Goal: Download file/media

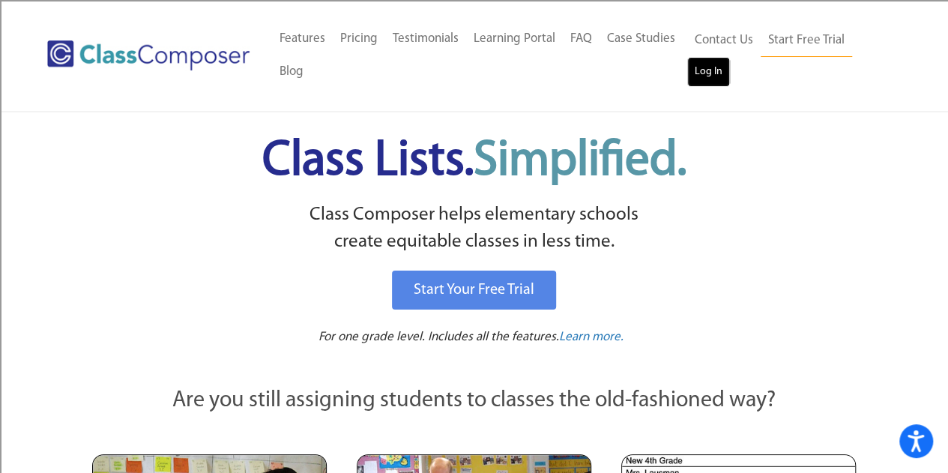
click at [720, 73] on link "Log In" at bounding box center [708, 72] width 43 height 30
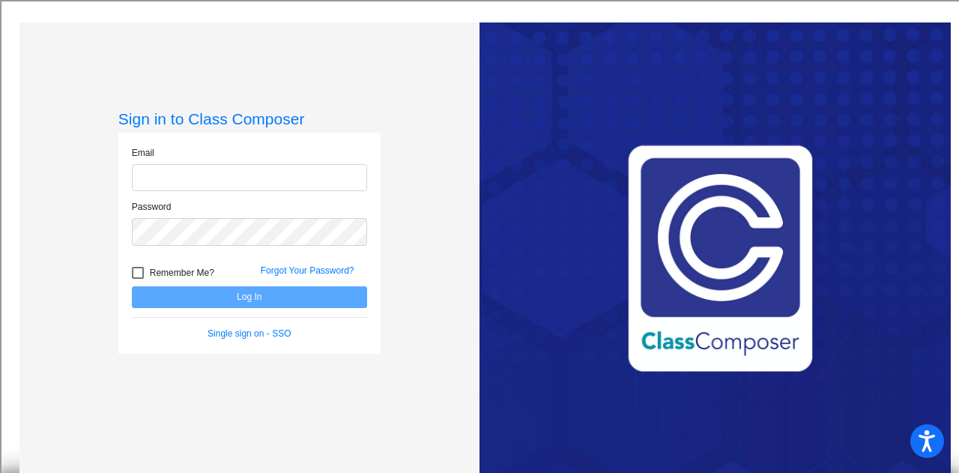
type input "[EMAIL_ADDRESS][DOMAIN_NAME]"
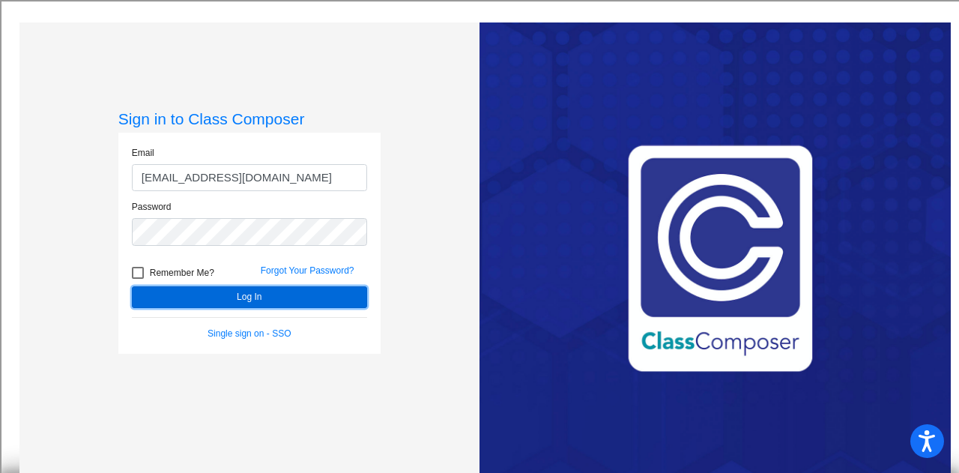
click at [182, 295] on button "Log In" at bounding box center [249, 297] width 235 height 22
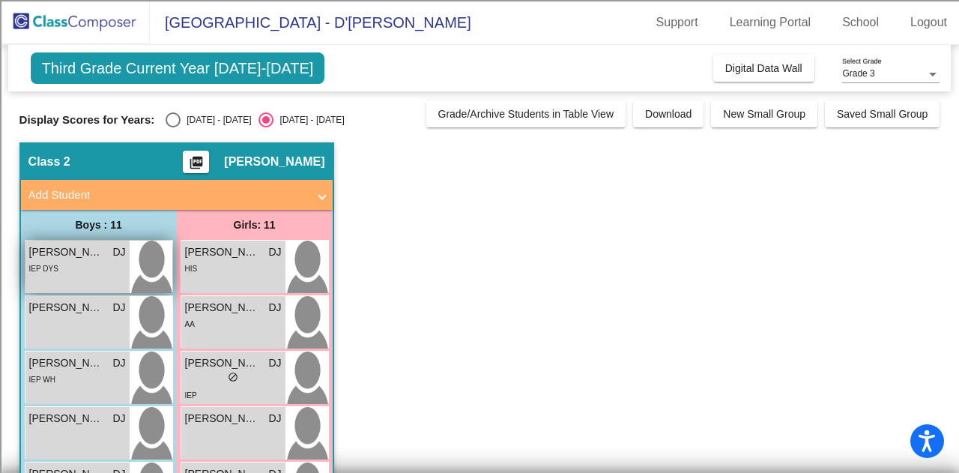
click at [100, 247] on span "[PERSON_NAME]" at bounding box center [66, 252] width 75 height 16
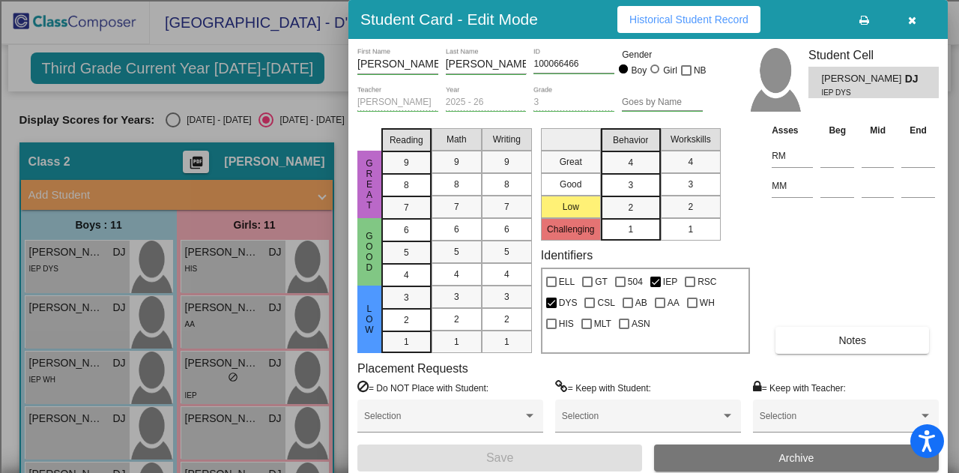
click at [318, 127] on div at bounding box center [479, 236] width 959 height 473
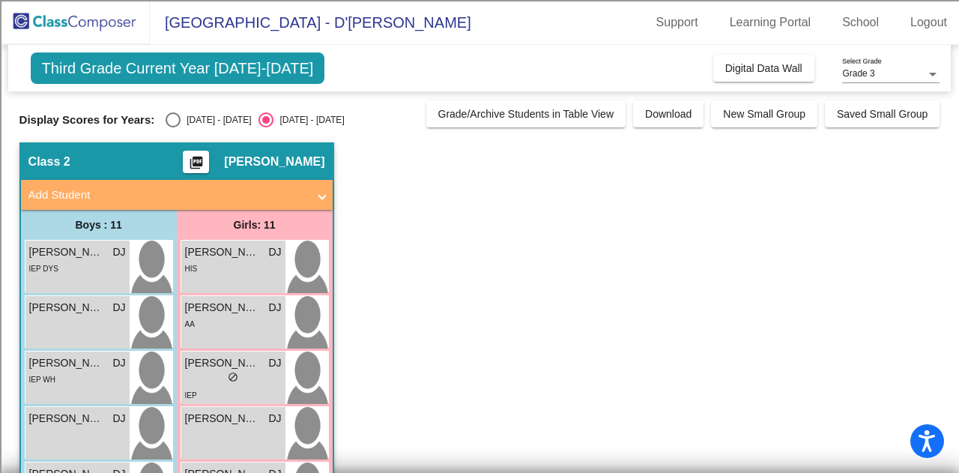
click at [166, 115] on div "Select an option" at bounding box center [173, 119] width 15 height 15
click at [172, 127] on input "[DATE] - [DATE]" at bounding box center [172, 127] width 1 height 1
radio input "true"
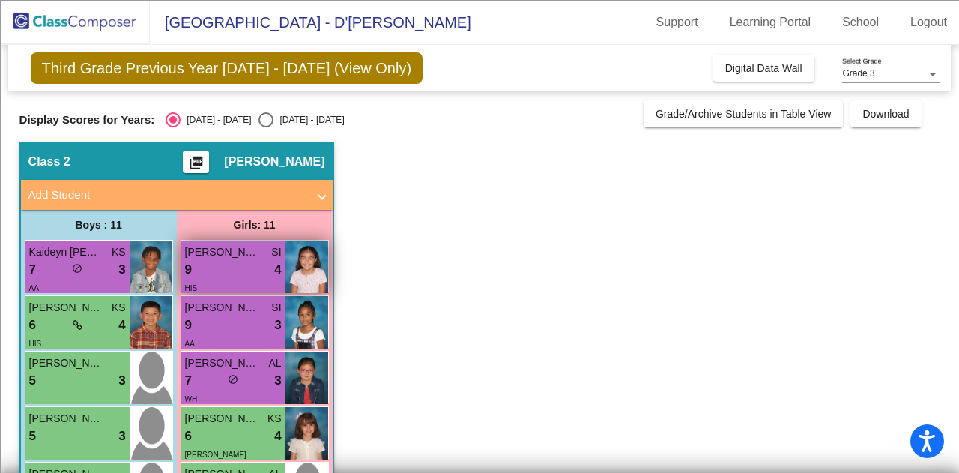
click at [232, 265] on div "9 lock do_not_disturb_alt 4" at bounding box center [233, 269] width 97 height 19
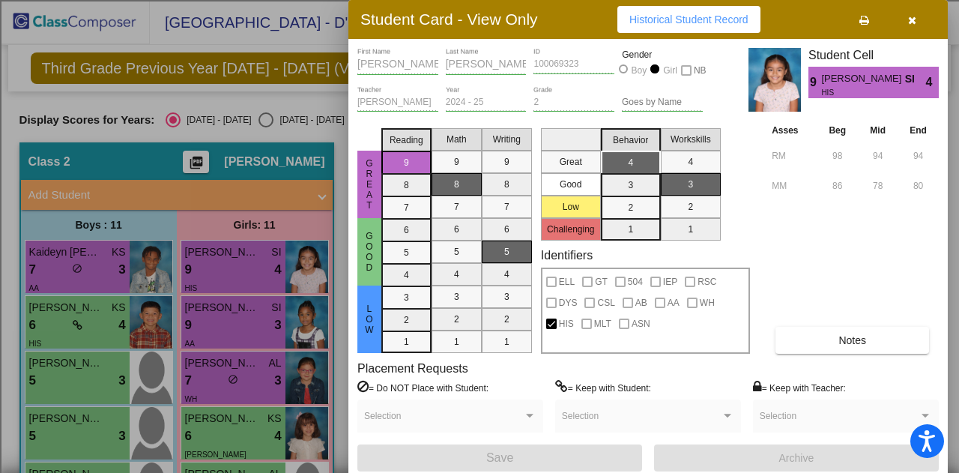
click at [265, 307] on div at bounding box center [479, 236] width 959 height 473
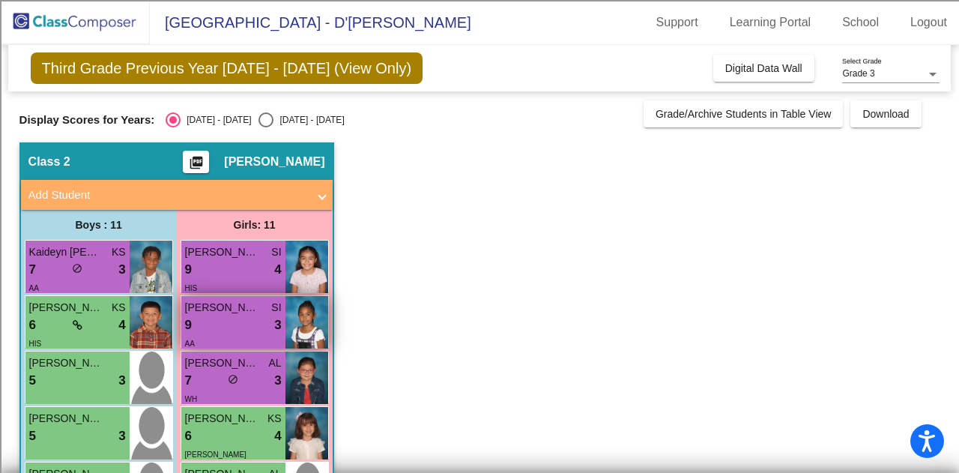
click at [264, 307] on div "[PERSON_NAME]" at bounding box center [233, 308] width 97 height 16
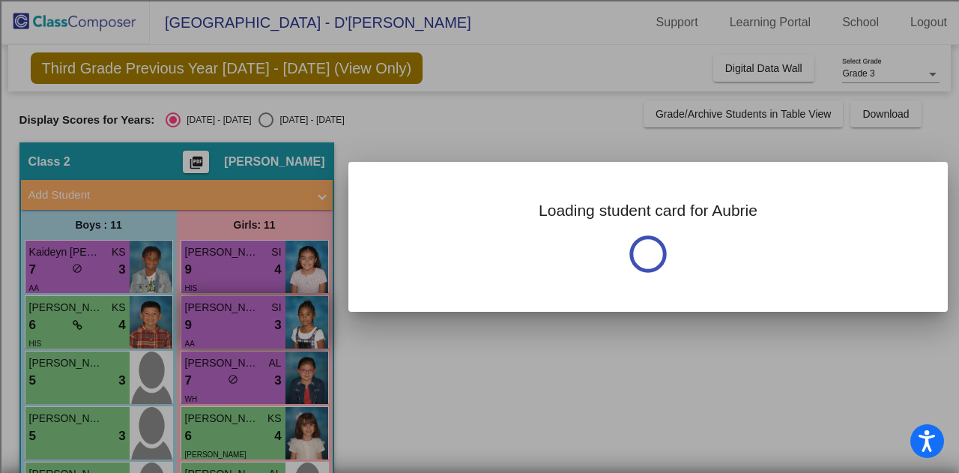
click at [264, 307] on div at bounding box center [479, 236] width 959 height 473
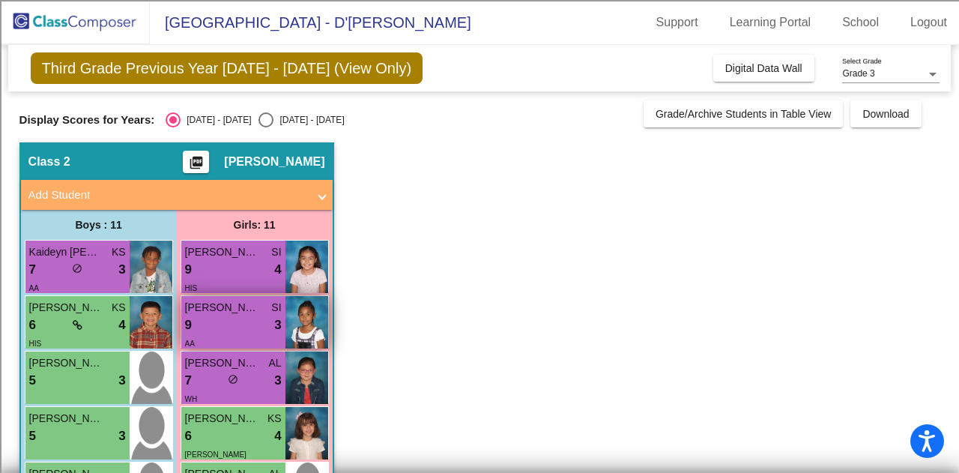
click at [263, 306] on div "[PERSON_NAME]" at bounding box center [233, 308] width 97 height 16
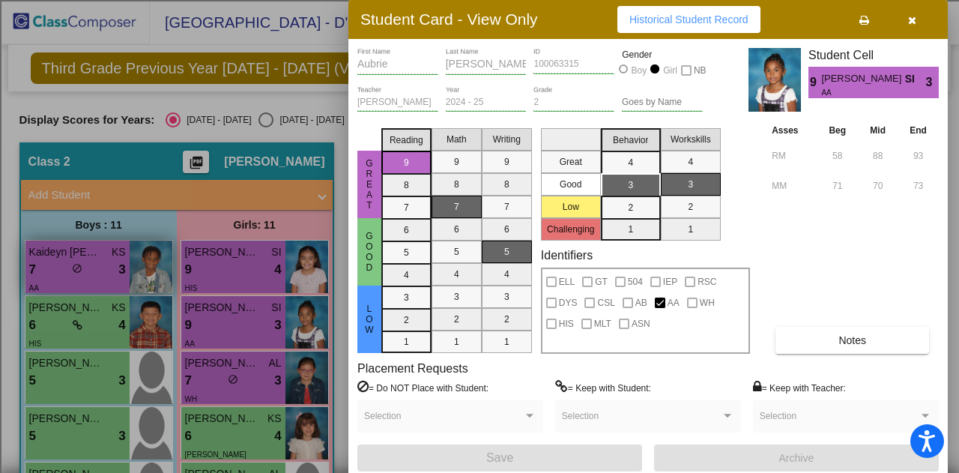
click at [109, 262] on div at bounding box center [479, 236] width 959 height 473
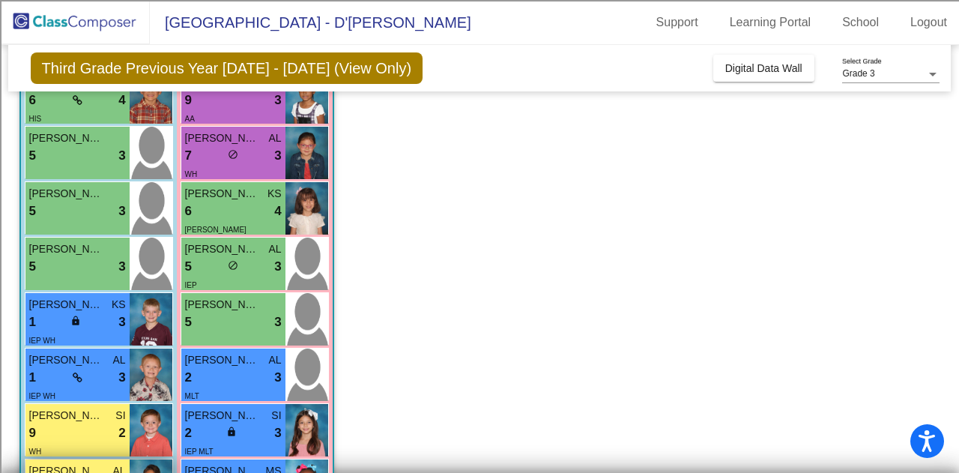
scroll to position [400, 0]
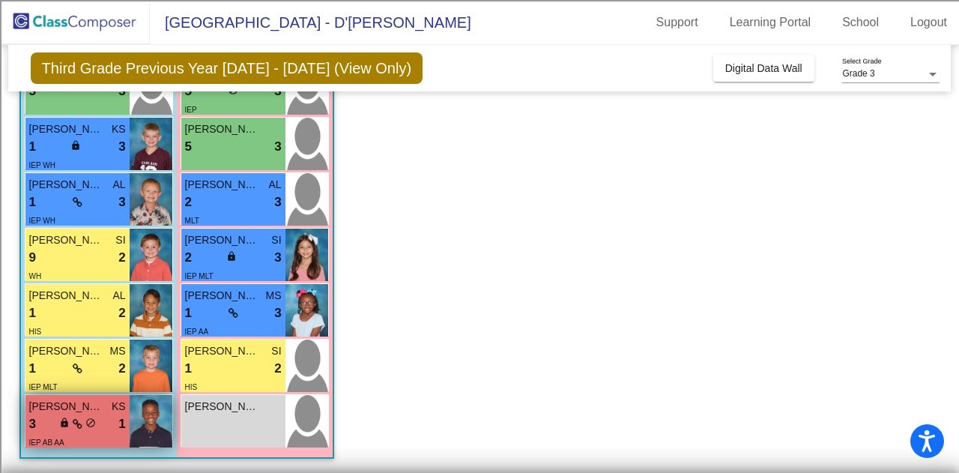
click at [152, 413] on img at bounding box center [151, 421] width 43 height 52
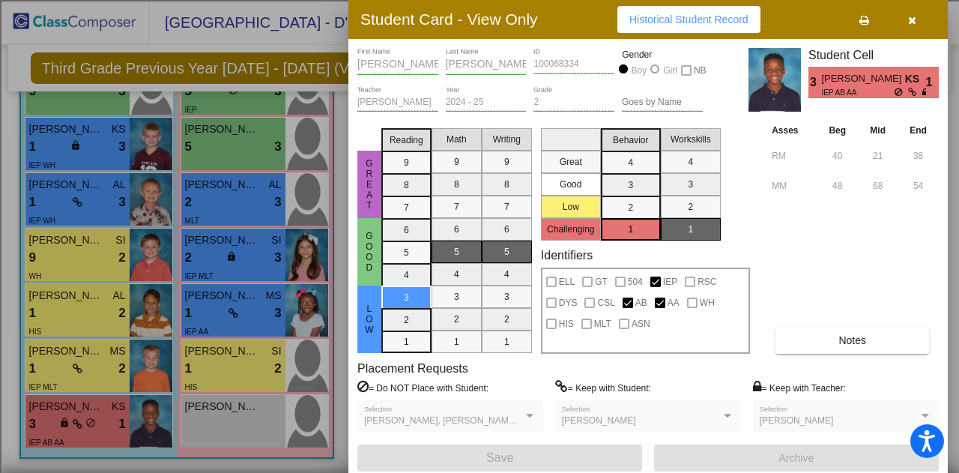
click at [229, 420] on div at bounding box center [479, 236] width 959 height 473
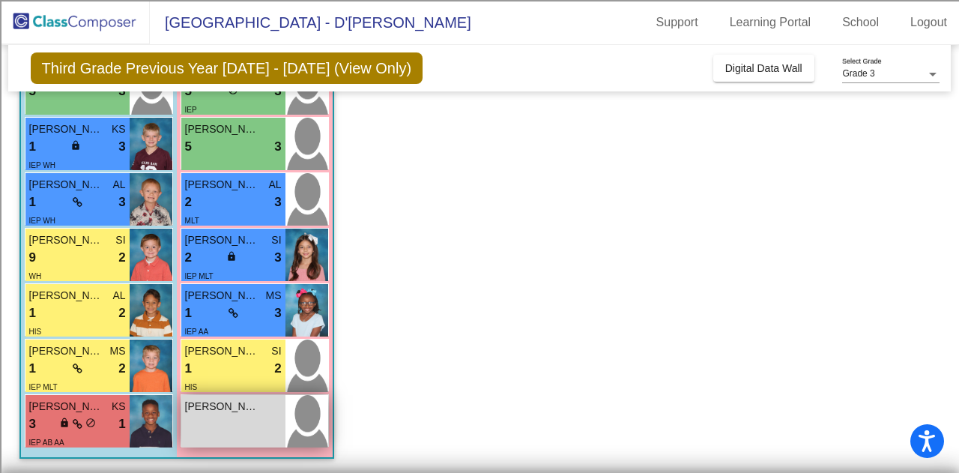
click at [229, 420] on div "[PERSON_NAME] lock do_not_disturb_alt" at bounding box center [233, 421] width 104 height 52
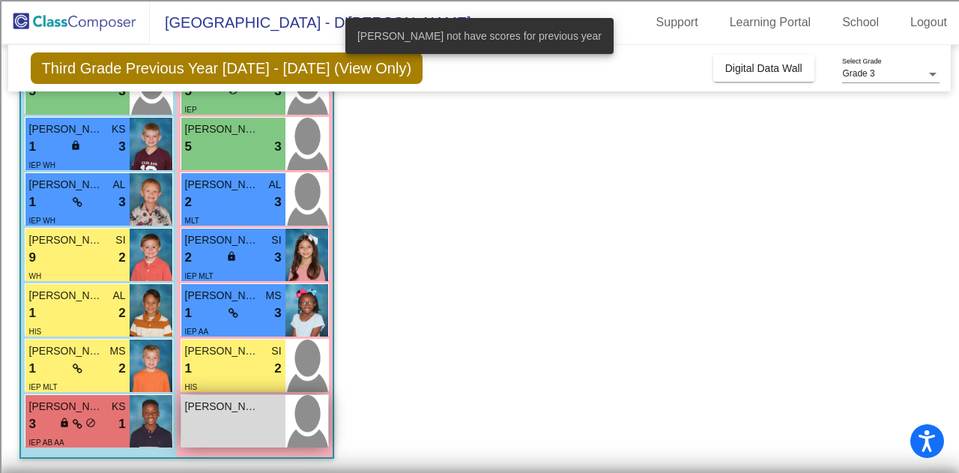
click at [229, 420] on div "[PERSON_NAME] lock do_not_disturb_alt" at bounding box center [233, 421] width 104 height 52
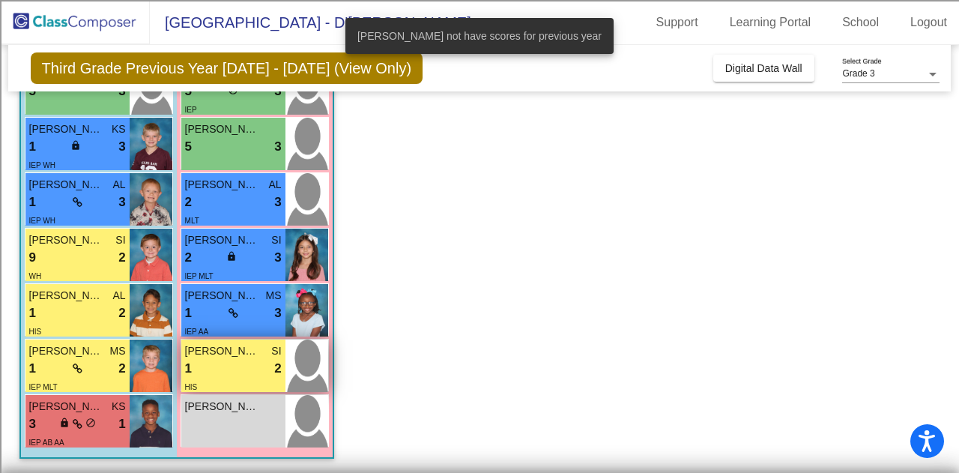
click at [213, 362] on div "1 lock do_not_disturb_alt 2" at bounding box center [233, 368] width 97 height 19
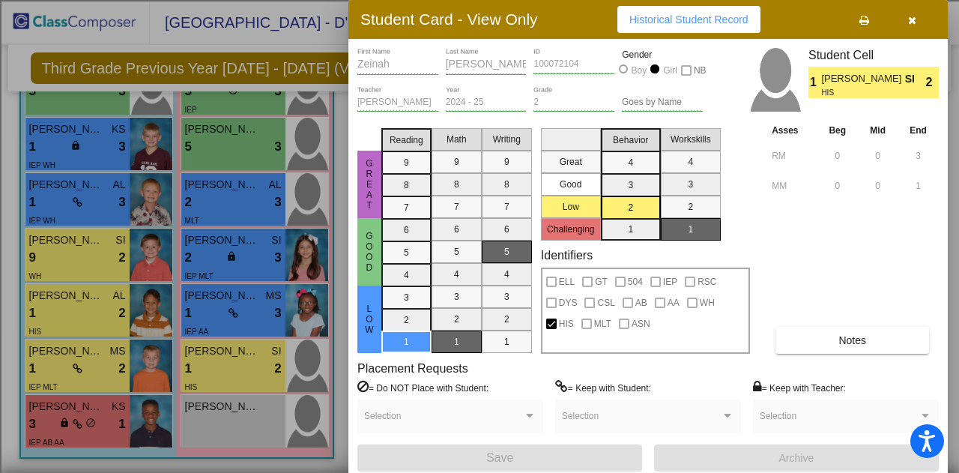
click at [63, 361] on div at bounding box center [479, 236] width 959 height 473
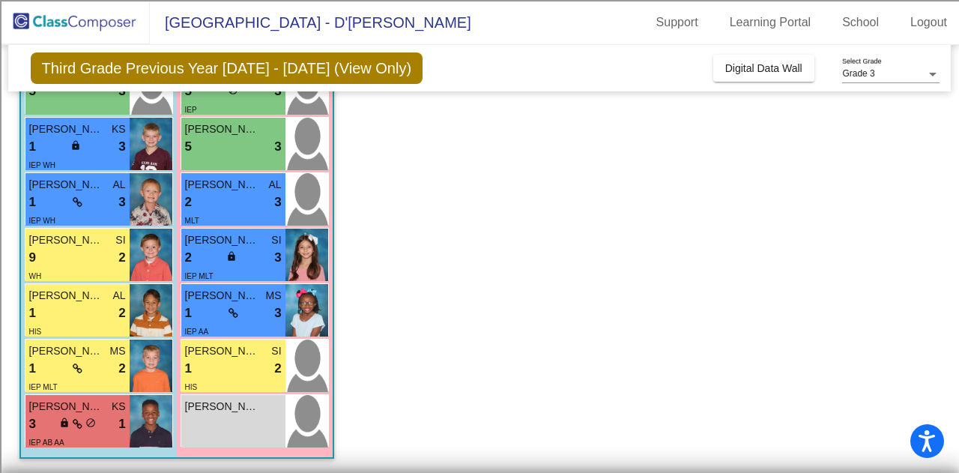
click at [63, 361] on div "1 lock do_not_disturb_alt 2" at bounding box center [77, 368] width 97 height 19
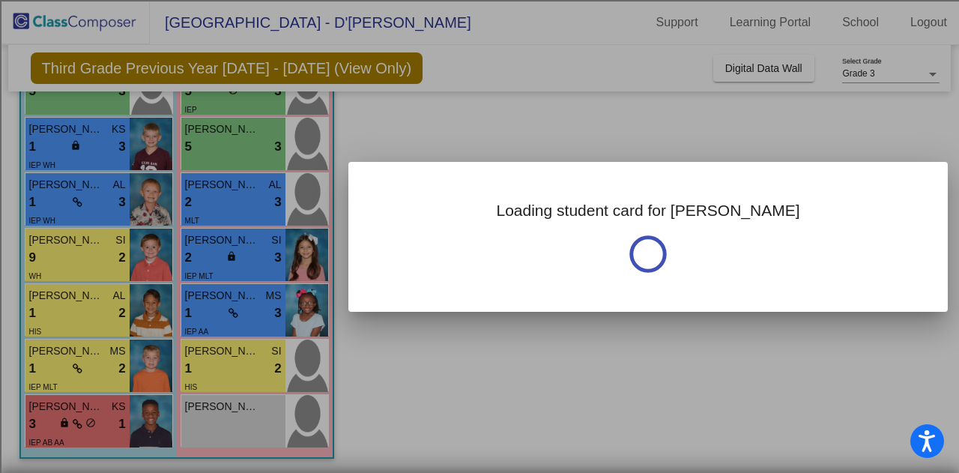
click at [63, 361] on div at bounding box center [479, 236] width 959 height 473
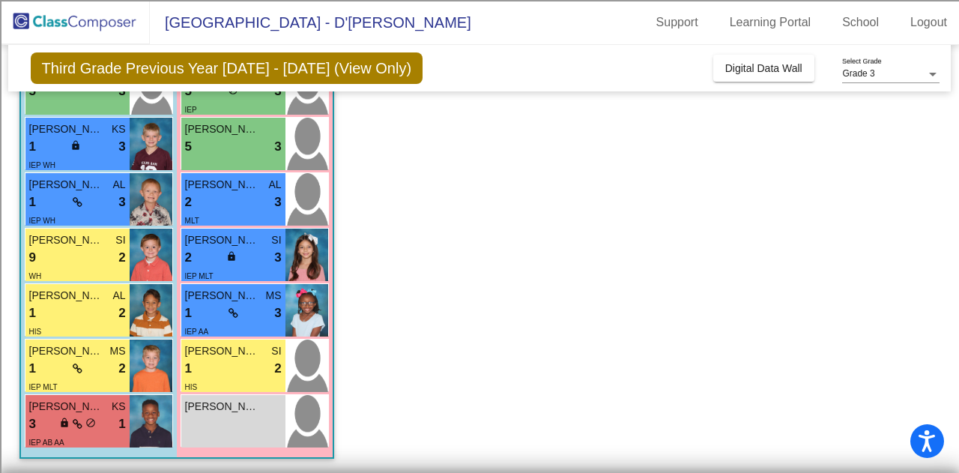
click at [63, 361] on div "1 lock do_not_disturb_alt 2" at bounding box center [77, 368] width 97 height 19
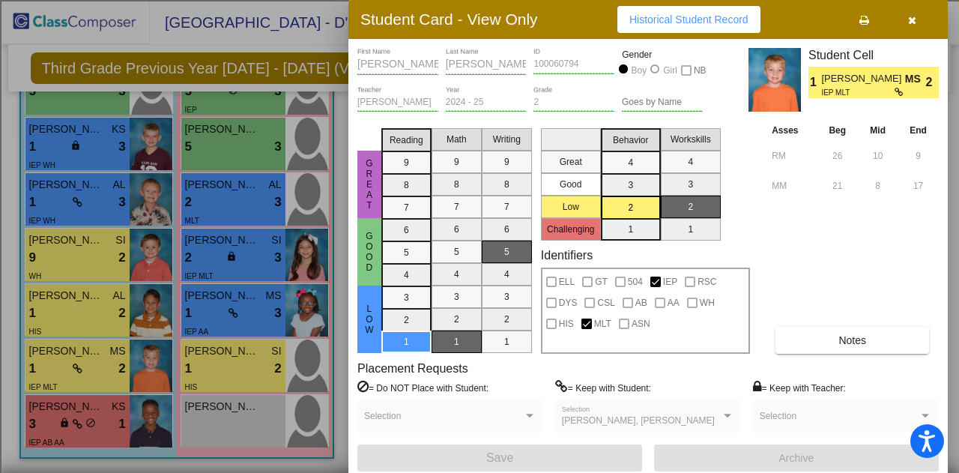
click at [240, 313] on div at bounding box center [479, 236] width 959 height 473
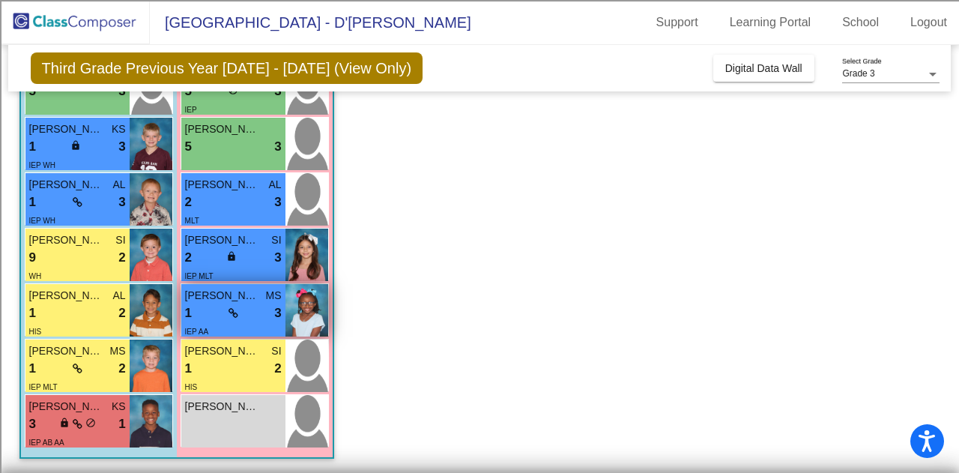
click at [240, 312] on div "1 lock do_not_disturb_alt 3" at bounding box center [233, 313] width 97 height 19
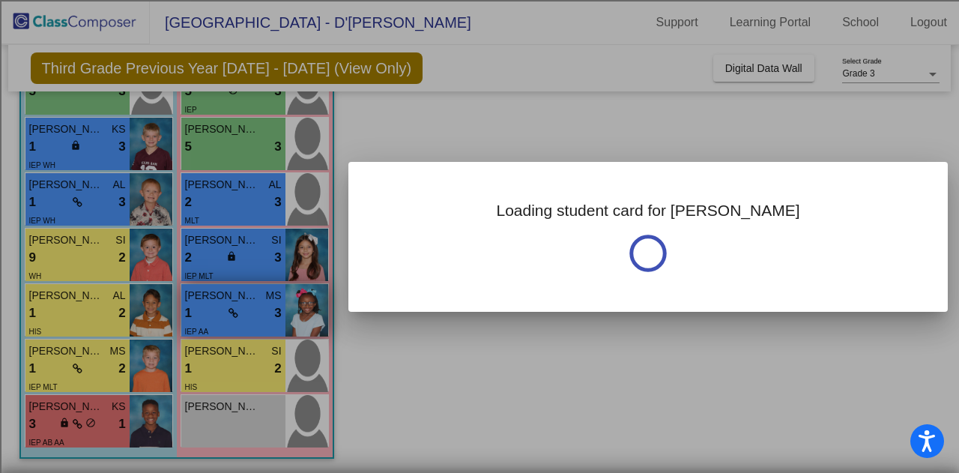
click at [241, 311] on div at bounding box center [479, 236] width 959 height 473
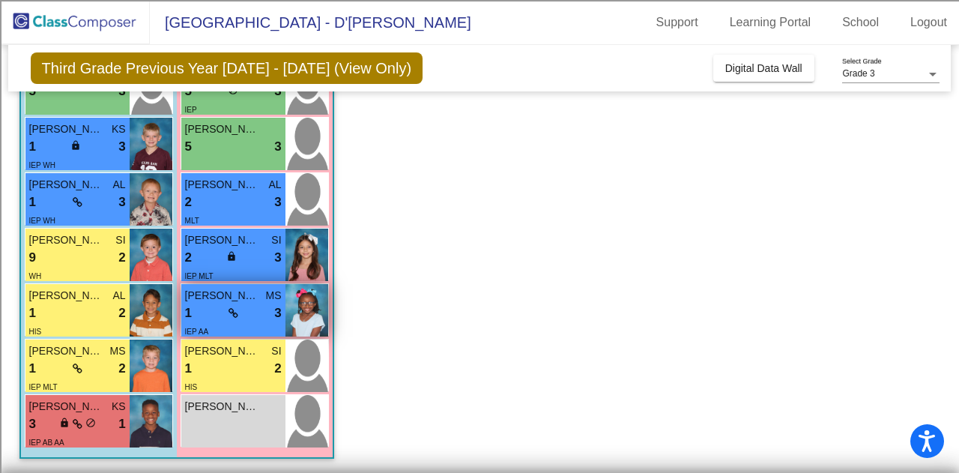
click at [241, 311] on div "1 lock do_not_disturb_alt 3" at bounding box center [233, 313] width 97 height 19
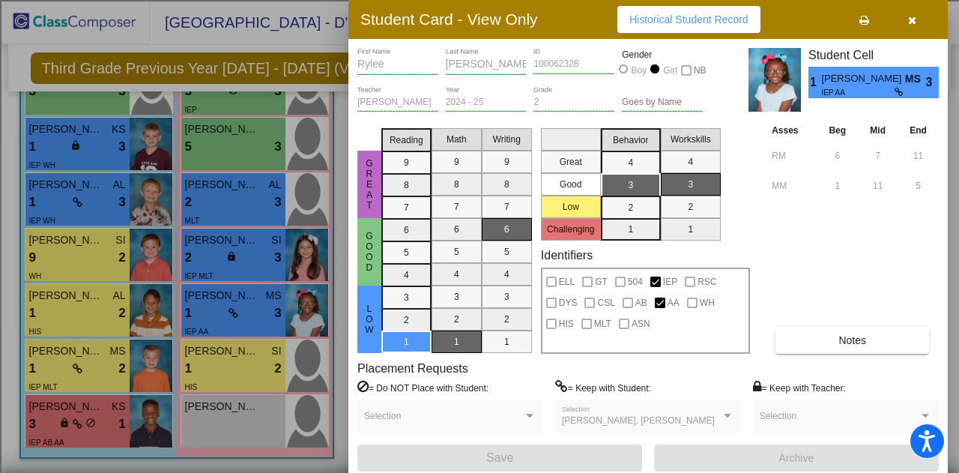
click at [99, 308] on div at bounding box center [479, 236] width 959 height 473
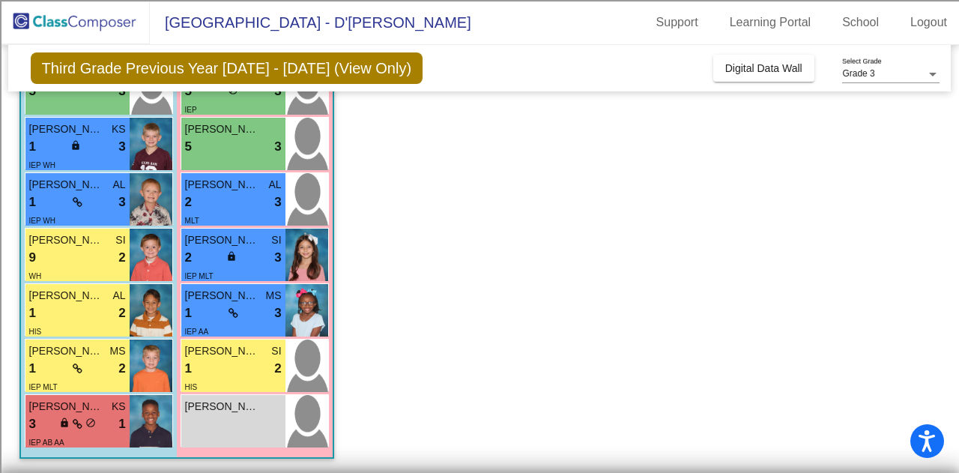
click at [99, 308] on div "1 lock do_not_disturb_alt 2" at bounding box center [77, 313] width 97 height 19
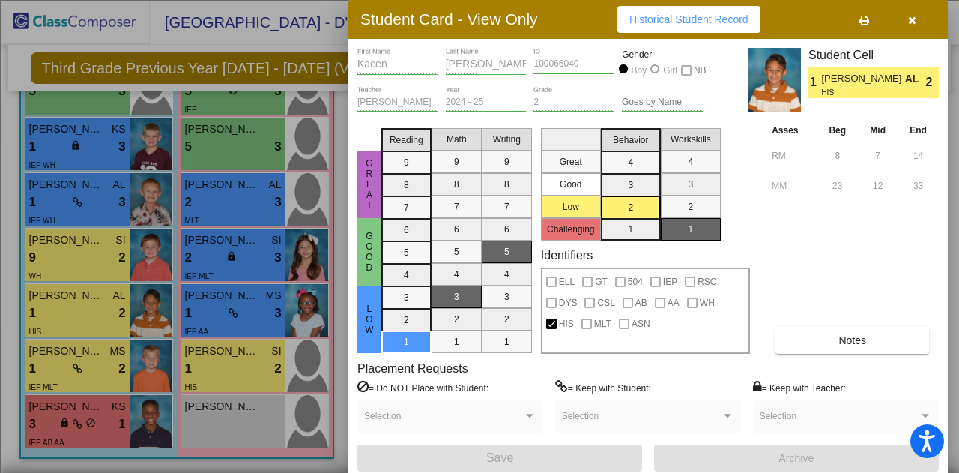
click at [220, 247] on div at bounding box center [479, 236] width 959 height 473
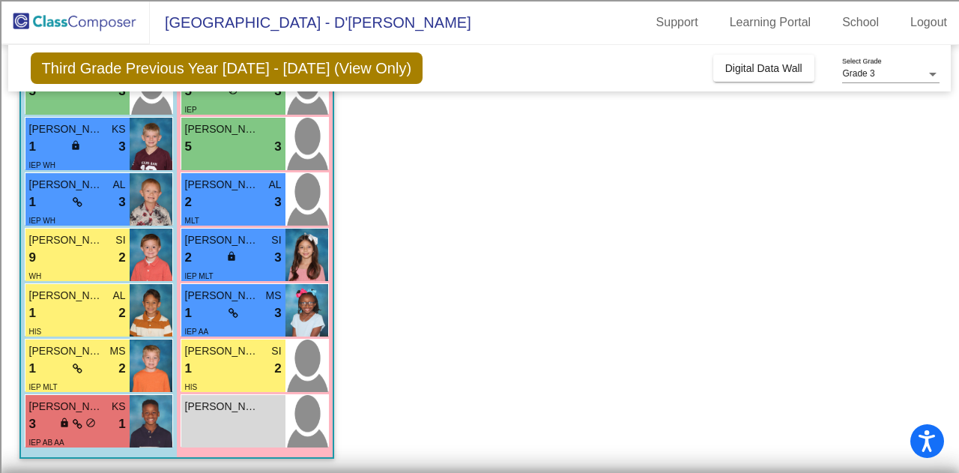
click at [220, 248] on div "2 lock do_not_disturb_alt 3" at bounding box center [233, 257] width 97 height 19
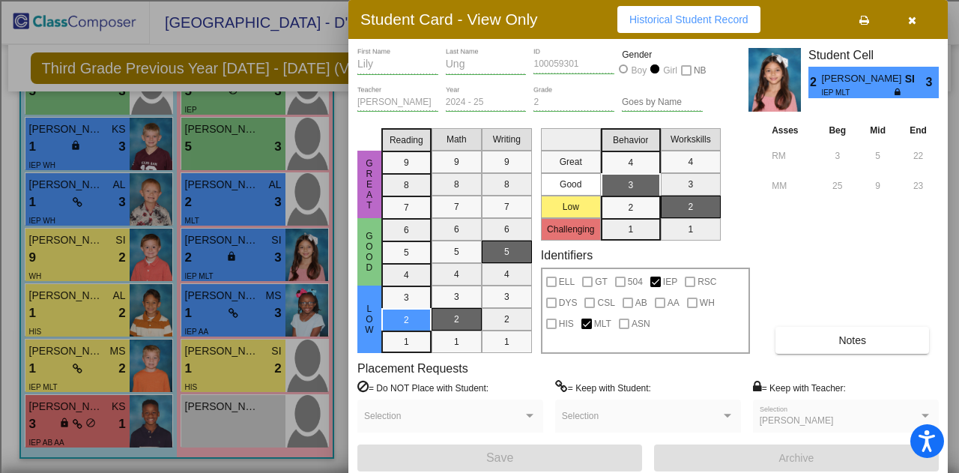
click at [120, 252] on div at bounding box center [479, 236] width 959 height 473
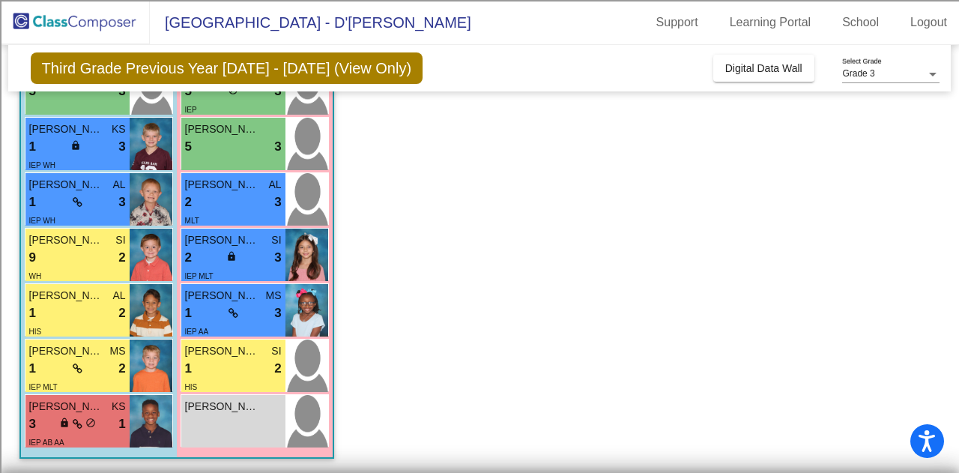
click at [120, 252] on span "2" at bounding box center [121, 257] width 7 height 19
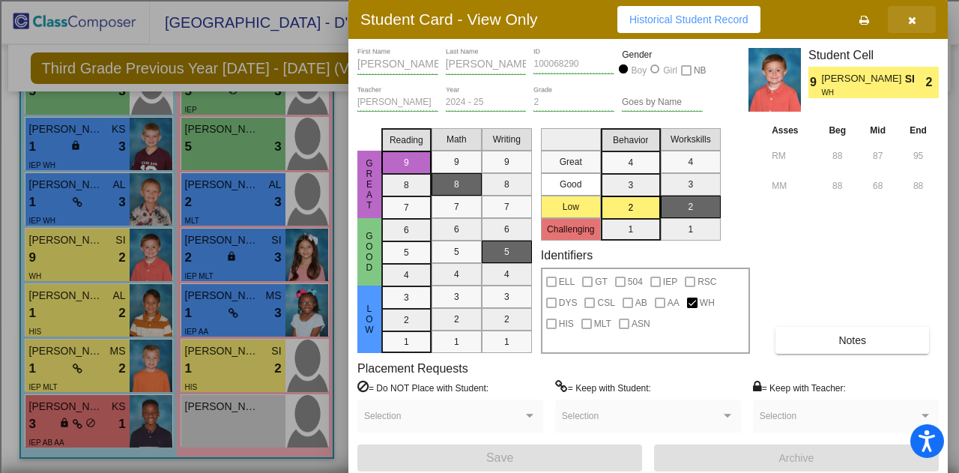
click at [919, 16] on button "button" at bounding box center [912, 19] width 48 height 27
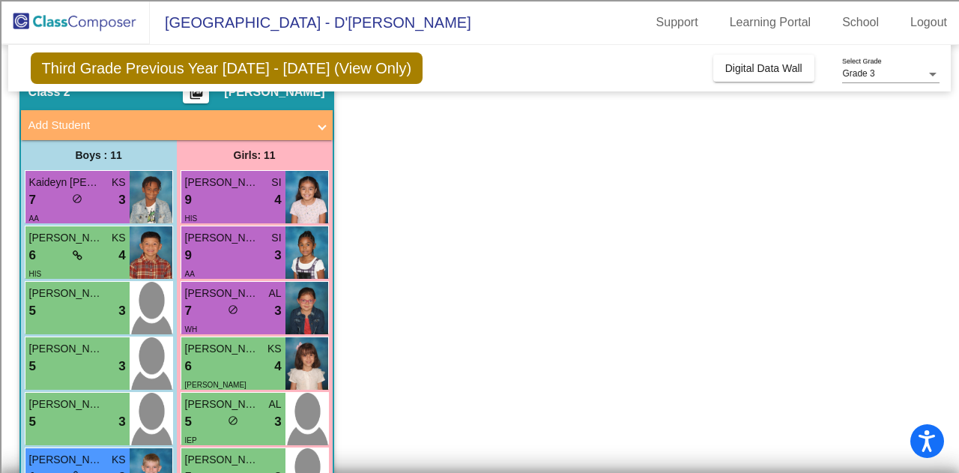
scroll to position [0, 0]
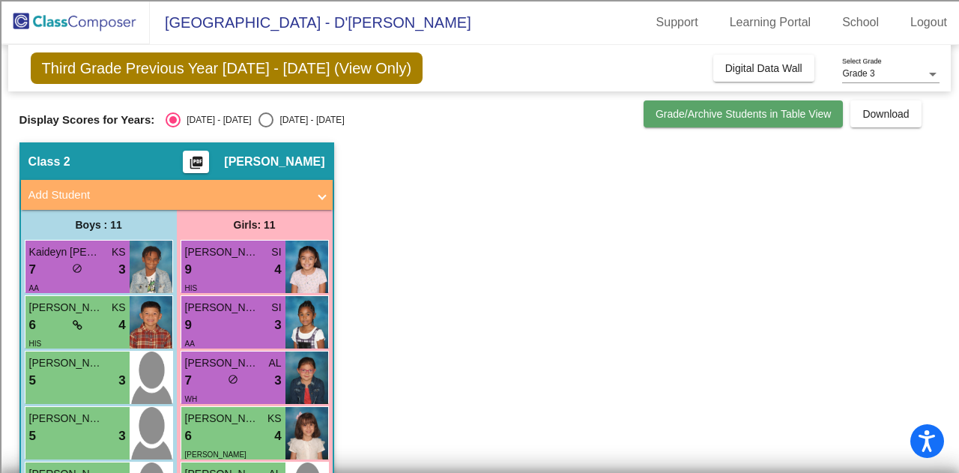
click at [756, 118] on span "Grade/Archive Students in Table View" at bounding box center [744, 114] width 176 height 12
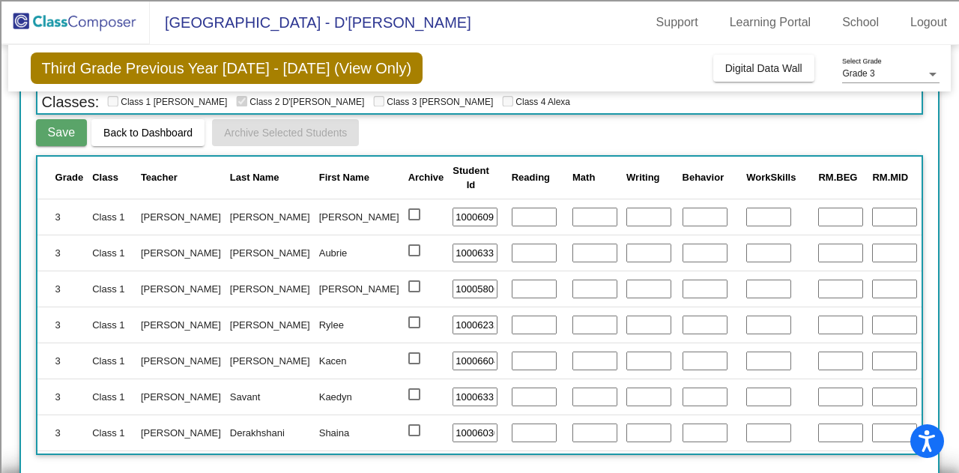
click at [596, 80] on div "Third Grade Previous Year [DATE] - [DATE] (View Only) Add, Move, or Retain Stud…" at bounding box center [480, 68] width 944 height 46
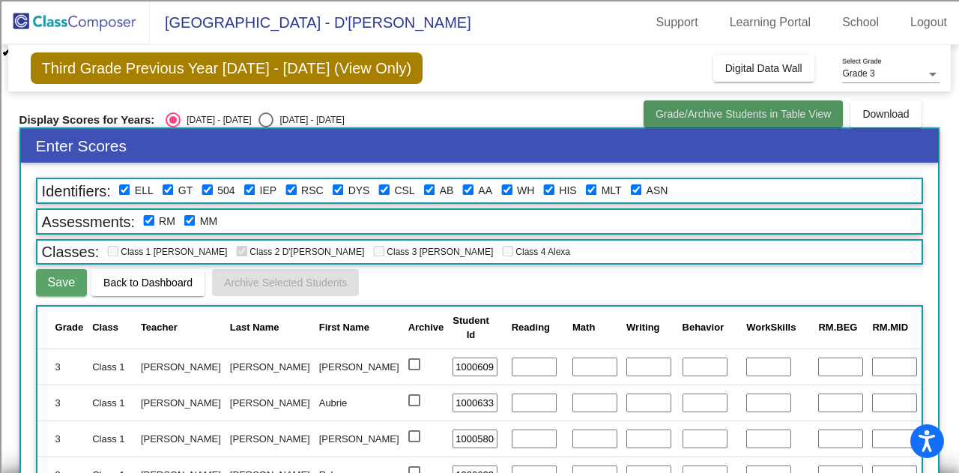
click at [747, 113] on span "Grade/Archive Students in Table View" at bounding box center [744, 114] width 176 height 12
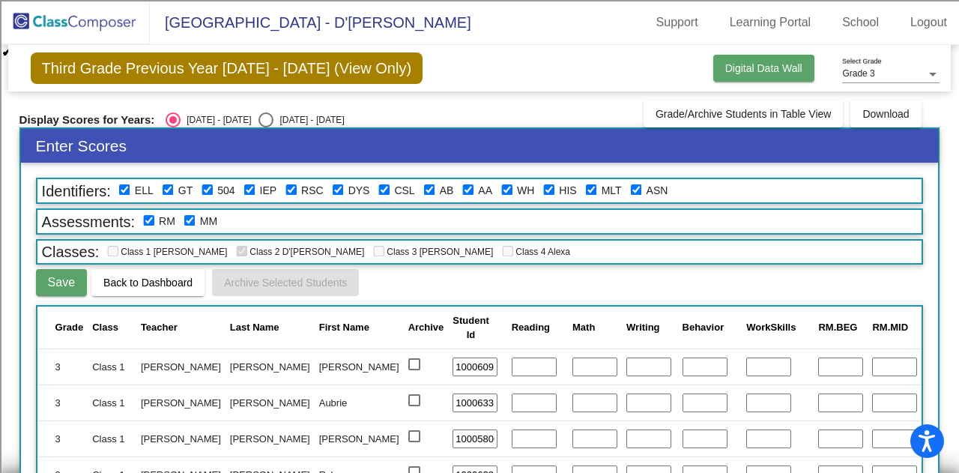
click at [753, 72] on span "Digital Data Wall" at bounding box center [764, 68] width 77 height 12
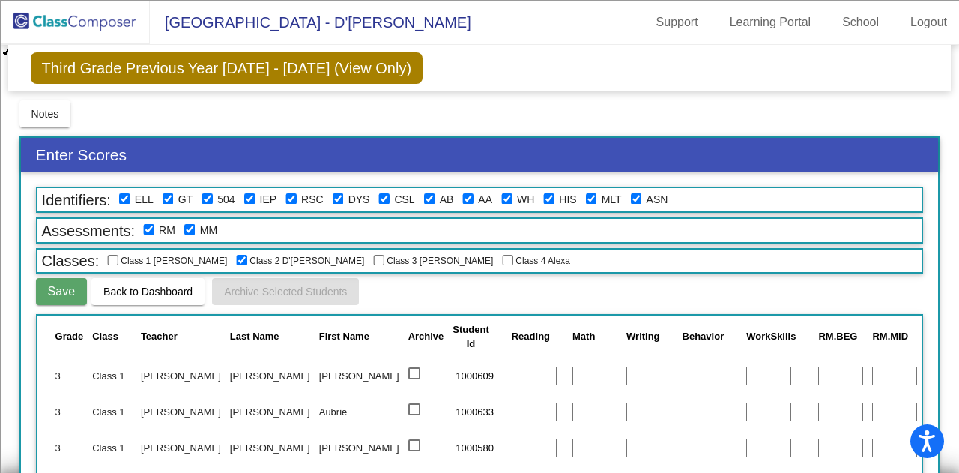
click at [24, 97] on div "Third Grade Previous Year [DATE] - [DATE] (View Only) Add, Move, or Retain Stud…" at bounding box center [479, 342] width 921 height 594
click at [28, 106] on button "Notes" at bounding box center [45, 113] width 52 height 27
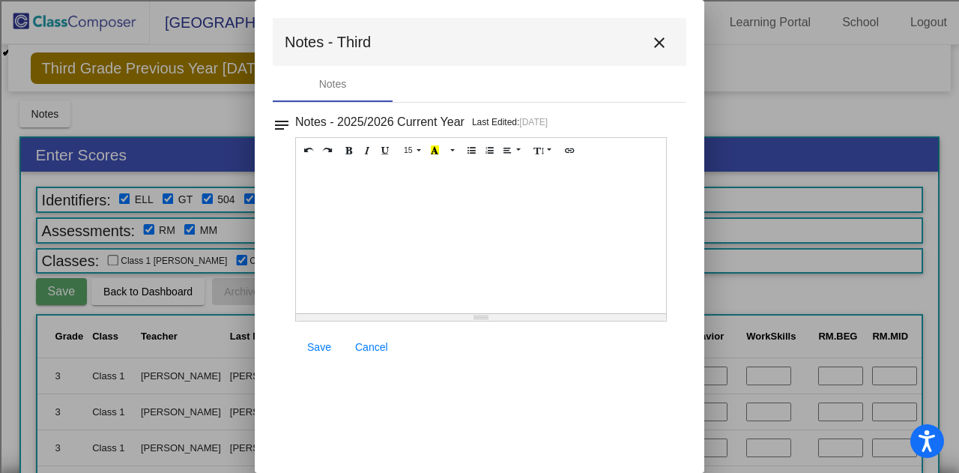
click at [657, 38] on mat-icon "close" at bounding box center [660, 43] width 18 height 18
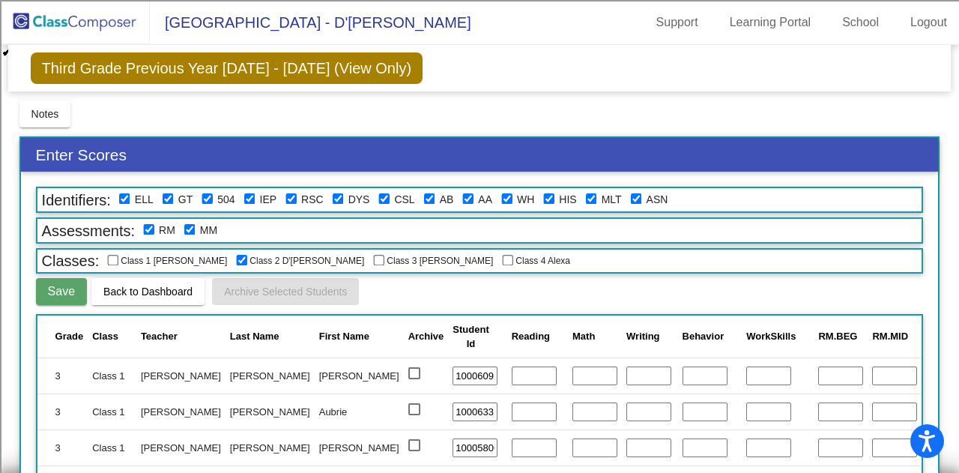
click at [156, 67] on span "Third Grade Previous Year [DATE] - [DATE] (View Only)" at bounding box center [227, 67] width 393 height 31
click at [33, 31] on img at bounding box center [75, 22] width 150 height 44
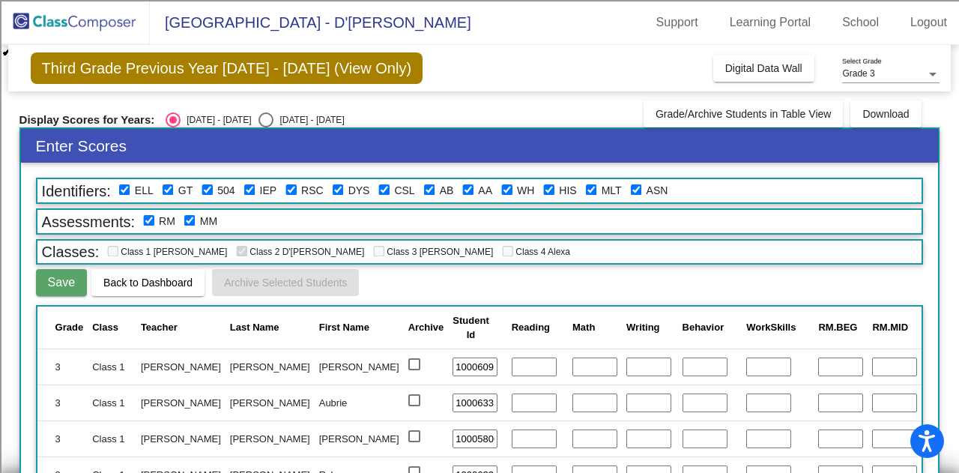
click at [224, 25] on span "[GEOGRAPHIC_DATA] - D'[PERSON_NAME]" at bounding box center [311, 22] width 322 height 24
click at [99, 25] on img at bounding box center [75, 22] width 150 height 44
click at [777, 73] on span "Digital Data Wall" at bounding box center [764, 68] width 77 height 12
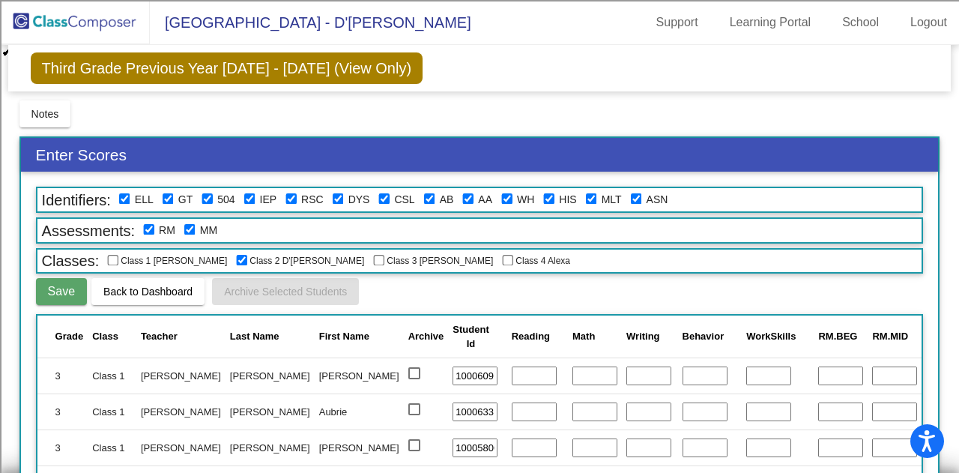
click at [49, 24] on img at bounding box center [75, 22] width 150 height 44
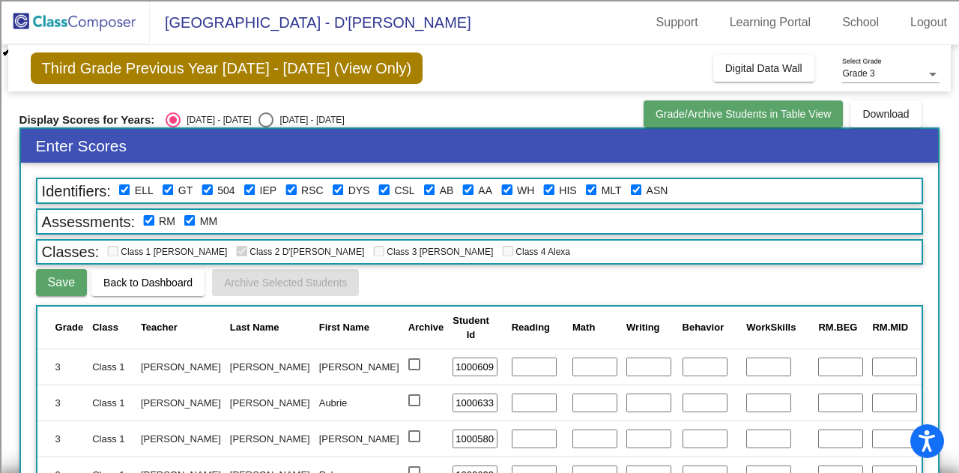
click at [697, 106] on button "Grade/Archive Students in Table View" at bounding box center [744, 113] width 200 height 27
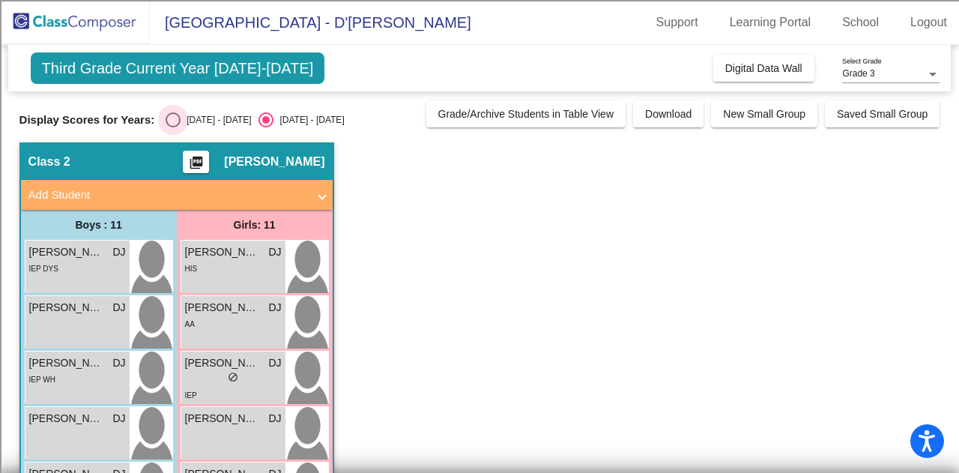
click at [166, 118] on div "Select an option" at bounding box center [173, 119] width 15 height 15
click at [172, 127] on input "[DATE] - [DATE]" at bounding box center [172, 127] width 1 height 1
radio input "true"
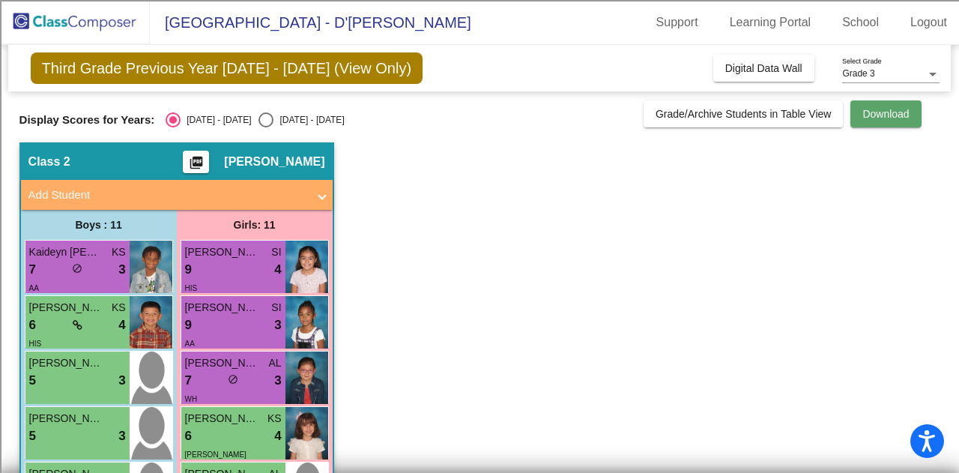
click at [868, 116] on span "Download" at bounding box center [886, 114] width 46 height 12
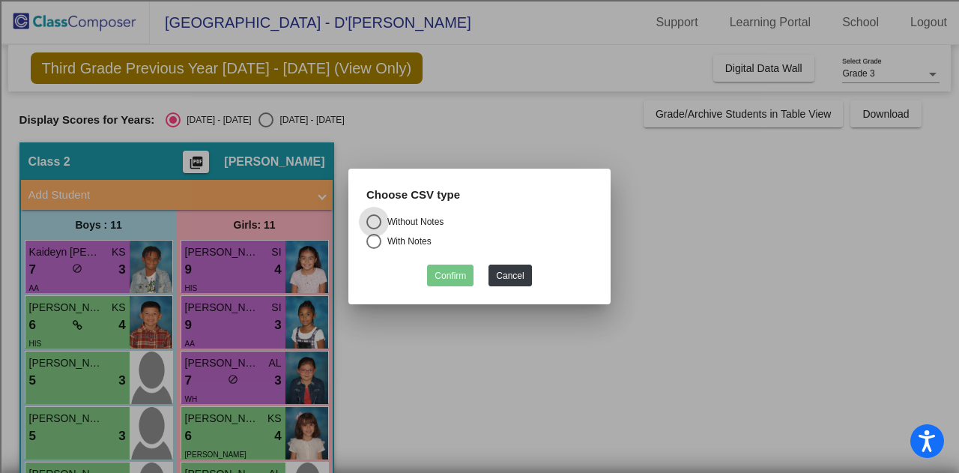
click at [377, 241] on div "Select an option" at bounding box center [374, 241] width 15 height 15
click at [374, 249] on input "With Notes" at bounding box center [373, 249] width 1 height 1
radio input "true"
click at [453, 283] on button "Confirm" at bounding box center [450, 276] width 46 height 22
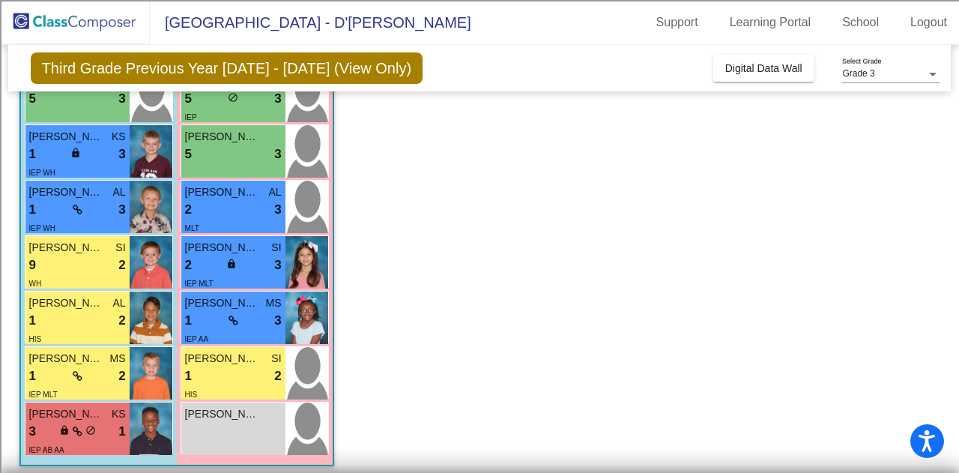
scroll to position [400, 0]
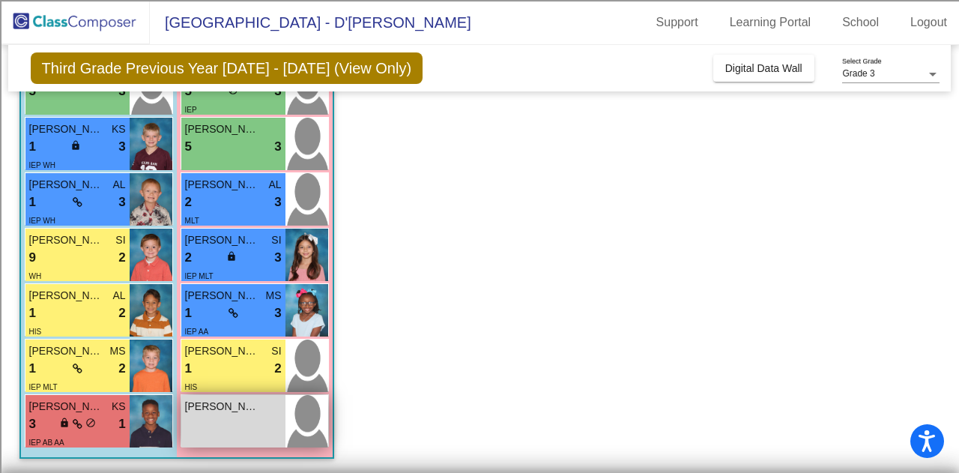
click at [237, 420] on div "[PERSON_NAME] lock do_not_disturb_alt" at bounding box center [233, 421] width 104 height 52
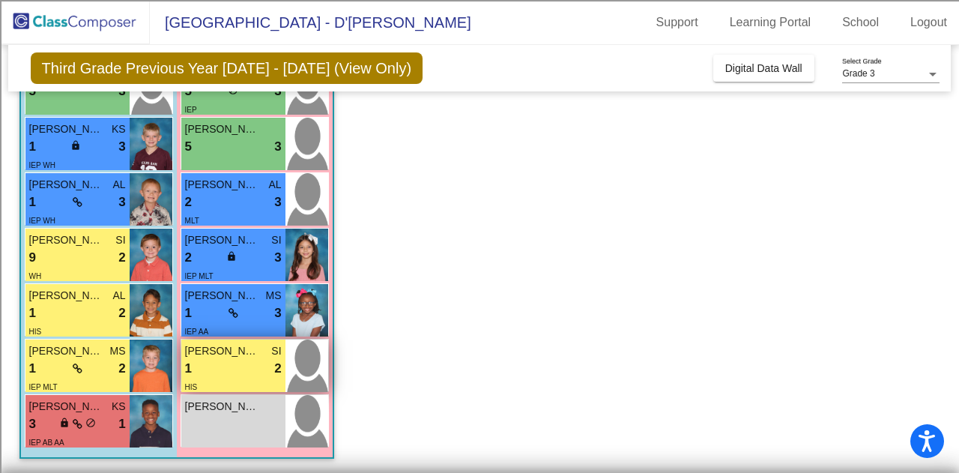
click at [222, 366] on div "1 lock do_not_disturb_alt 2" at bounding box center [233, 368] width 97 height 19
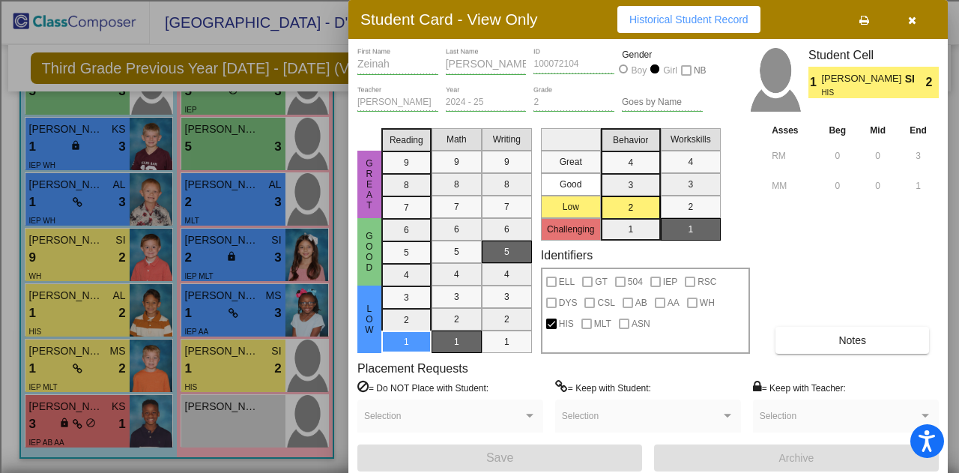
click at [231, 203] on div at bounding box center [479, 236] width 959 height 473
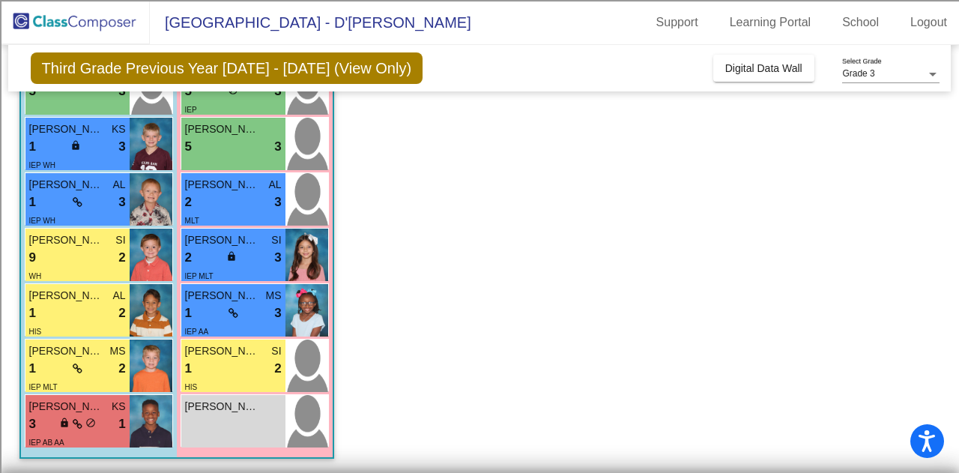
click at [231, 203] on div "2 lock do_not_disturb_alt 3" at bounding box center [233, 202] width 97 height 19
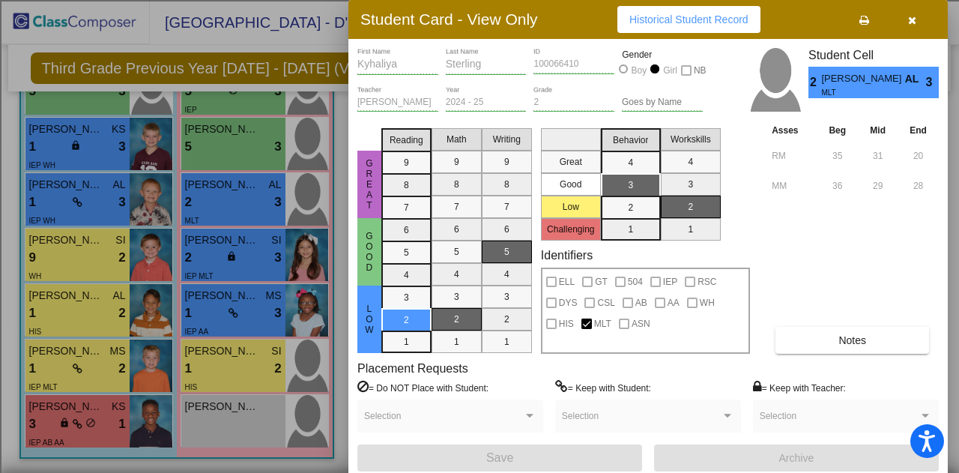
click at [914, 25] on icon "button" at bounding box center [912, 20] width 8 height 10
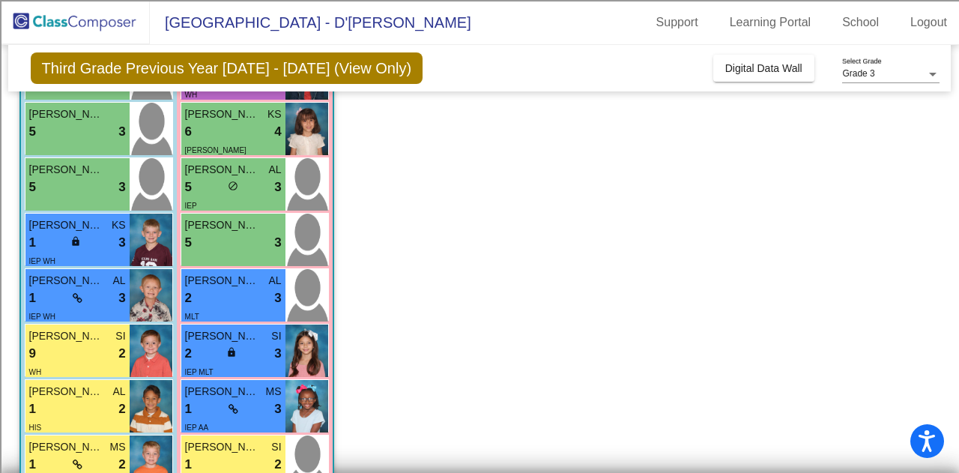
scroll to position [312, 0]
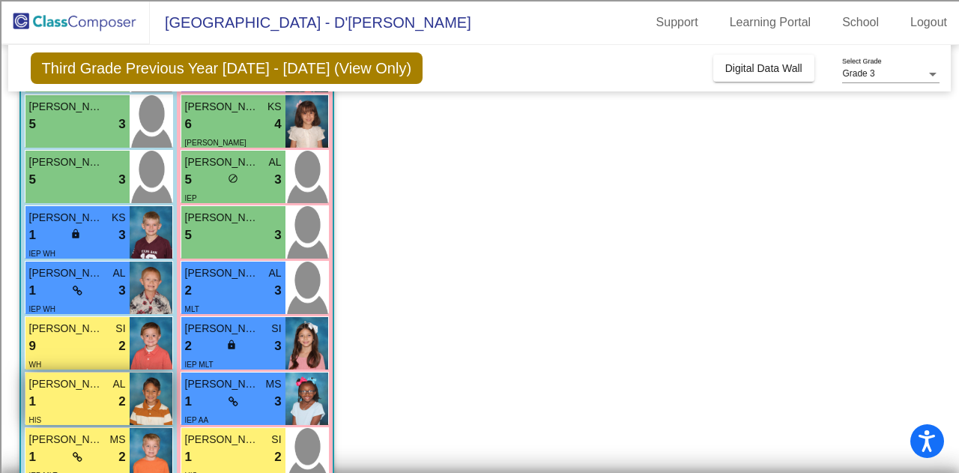
click at [92, 407] on div "1 lock do_not_disturb_alt 2" at bounding box center [77, 401] width 97 height 19
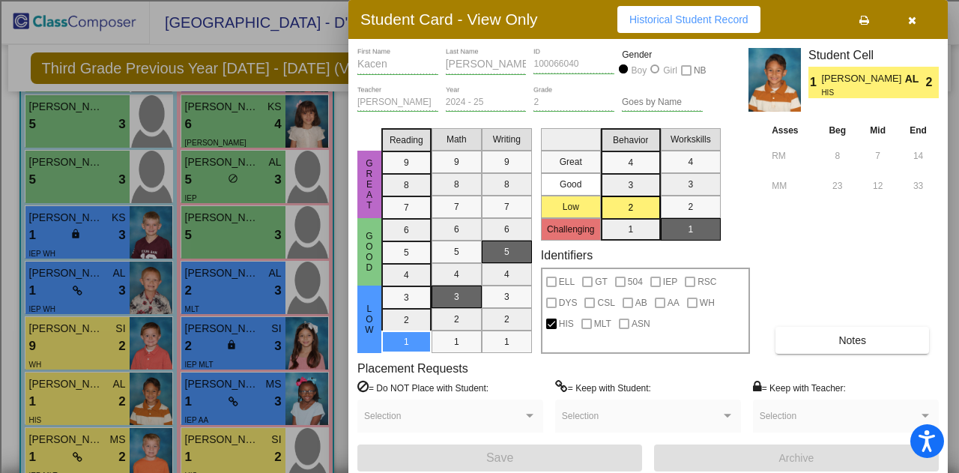
click at [82, 350] on div at bounding box center [479, 236] width 959 height 473
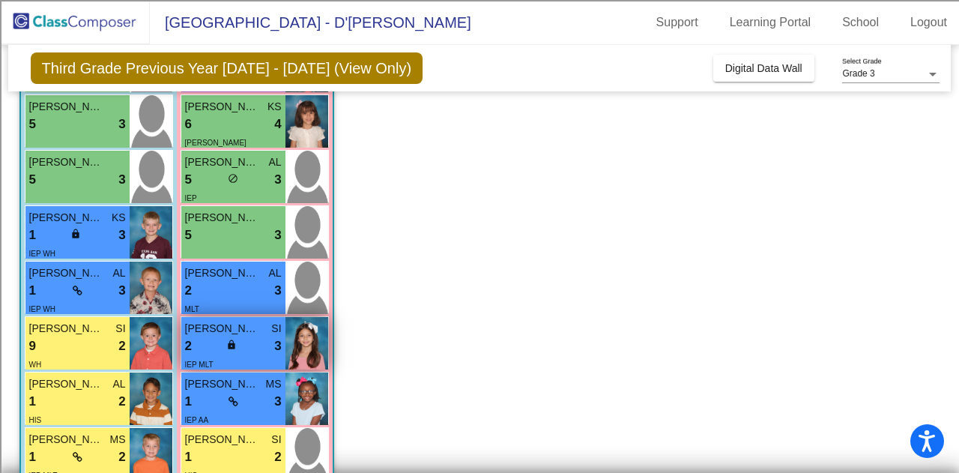
click at [196, 343] on div "2 lock do_not_disturb_alt 3" at bounding box center [233, 346] width 97 height 19
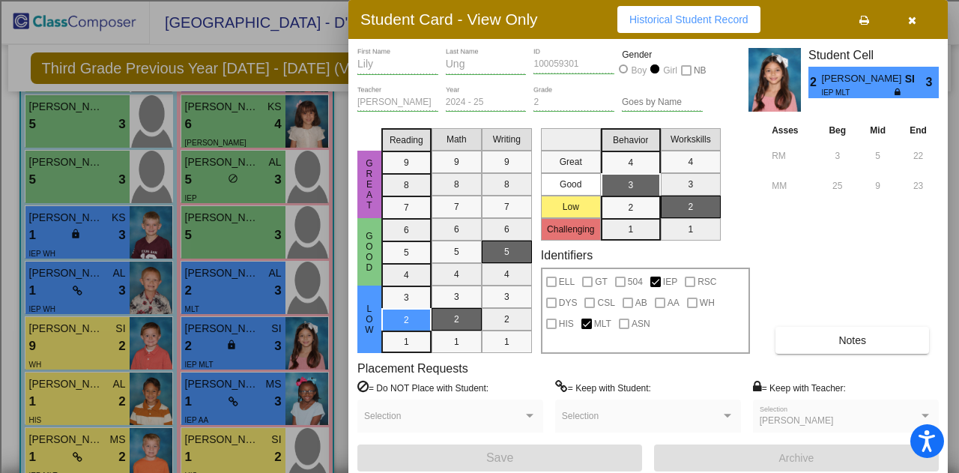
click at [106, 296] on div at bounding box center [479, 236] width 959 height 473
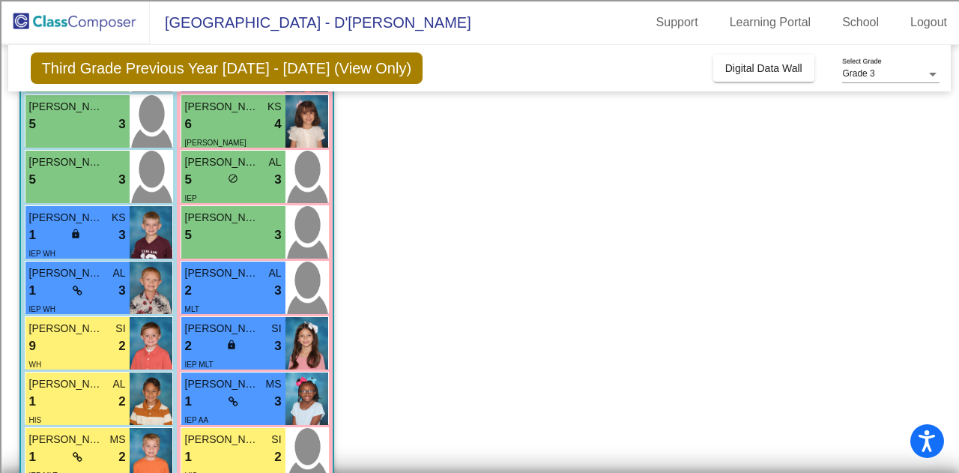
click at [106, 296] on div "1 lock do_not_disturb_alt 3" at bounding box center [77, 290] width 97 height 19
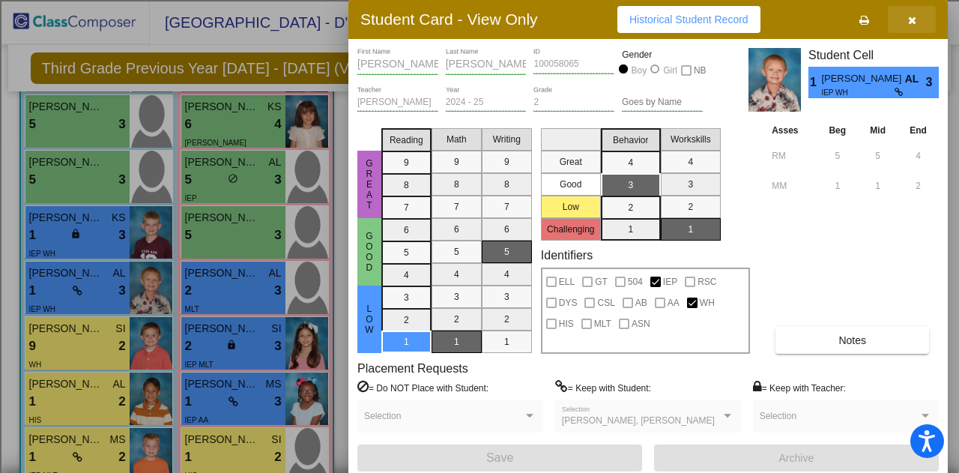
click at [906, 22] on button "button" at bounding box center [912, 19] width 48 height 27
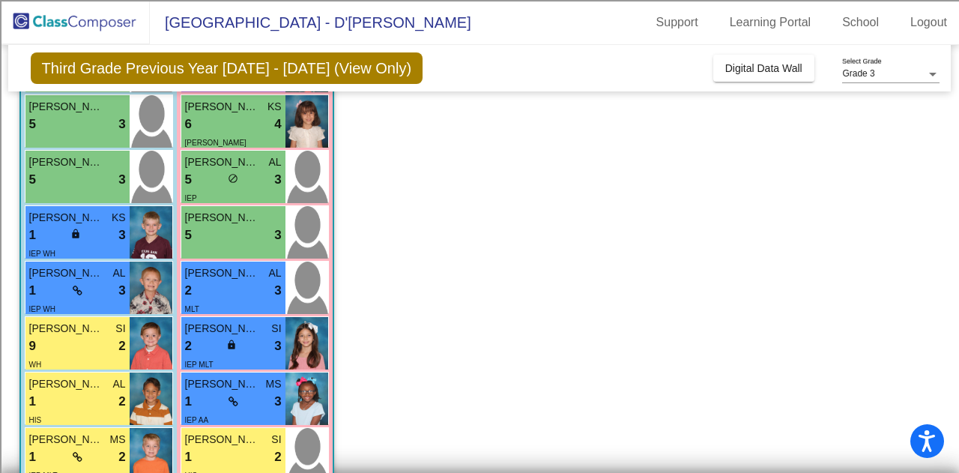
click at [570, 178] on app-classroom "Class 2 picture_as_pdf [PERSON_NAME] Add Student First Name Last Name Student I…" at bounding box center [479, 197] width 921 height 732
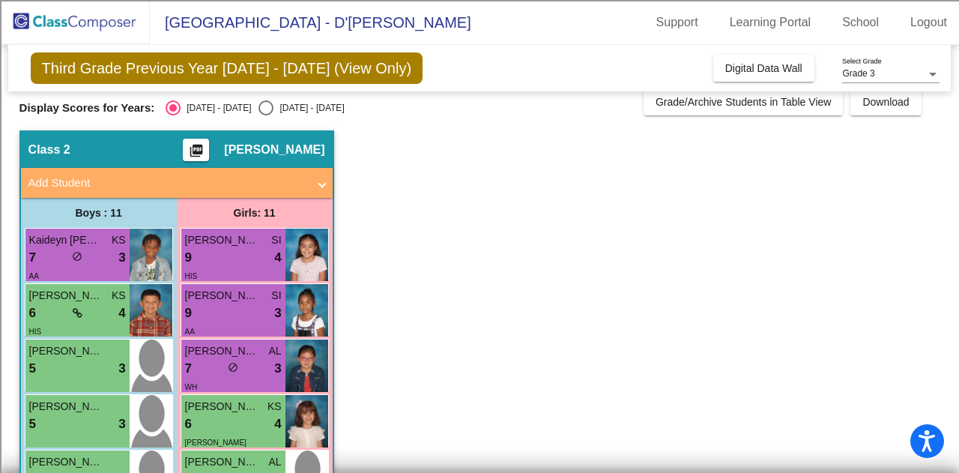
scroll to position [0, 0]
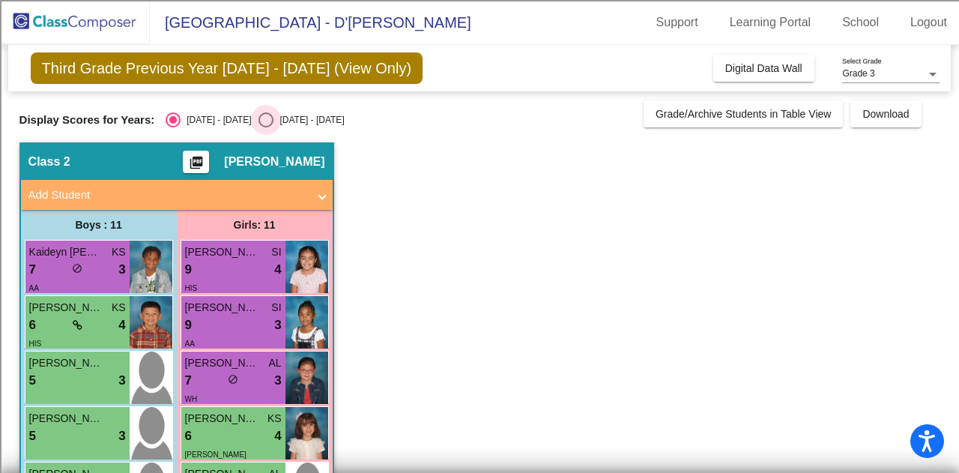
click at [259, 116] on div "Select an option" at bounding box center [266, 119] width 15 height 15
click at [265, 127] on input "[DATE] - [DATE]" at bounding box center [265, 127] width 1 height 1
radio input "true"
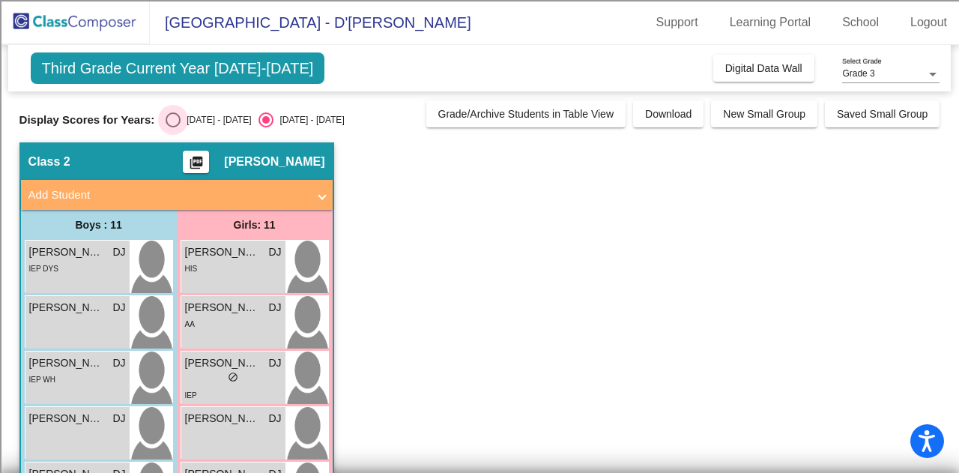
click at [166, 115] on div "Select an option" at bounding box center [173, 119] width 15 height 15
click at [172, 127] on input "[DATE] - [DATE]" at bounding box center [172, 127] width 1 height 1
radio input "true"
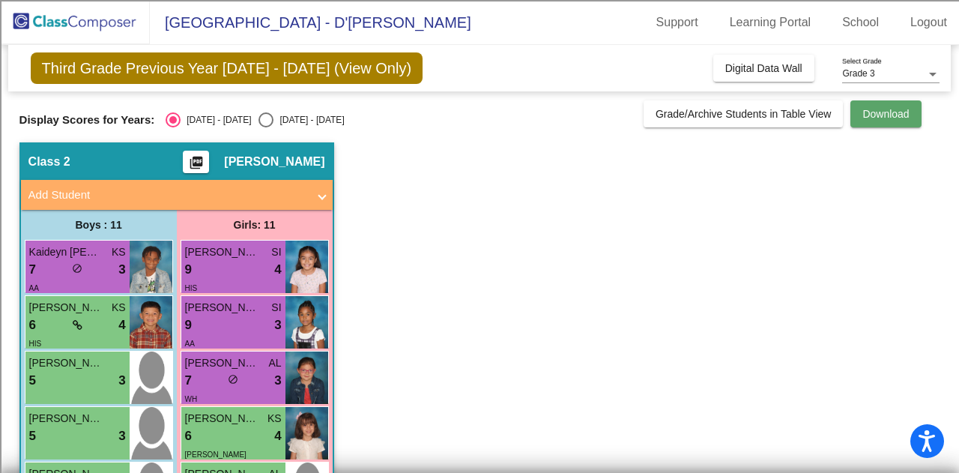
click at [899, 115] on span "Download" at bounding box center [886, 114] width 46 height 12
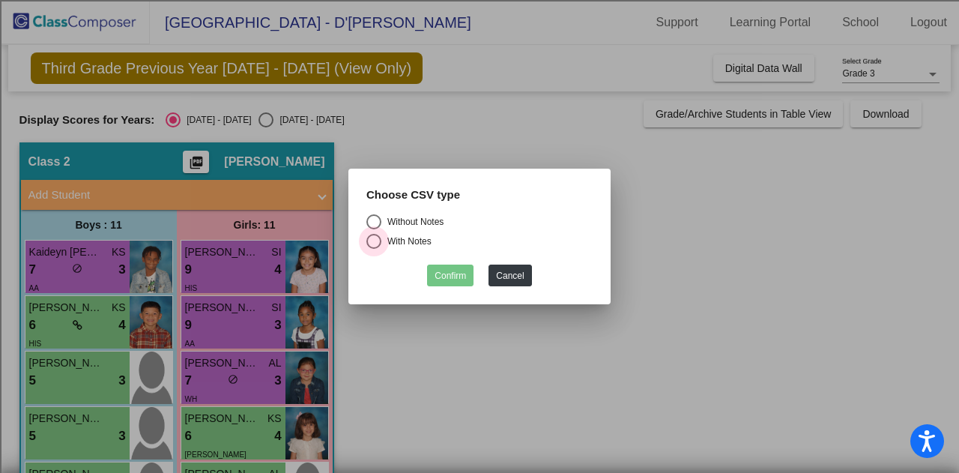
click at [378, 238] on div "Select an option" at bounding box center [374, 241] width 15 height 15
click at [374, 249] on input "With Notes" at bounding box center [373, 249] width 1 height 1
radio input "true"
